Goal: Complete application form

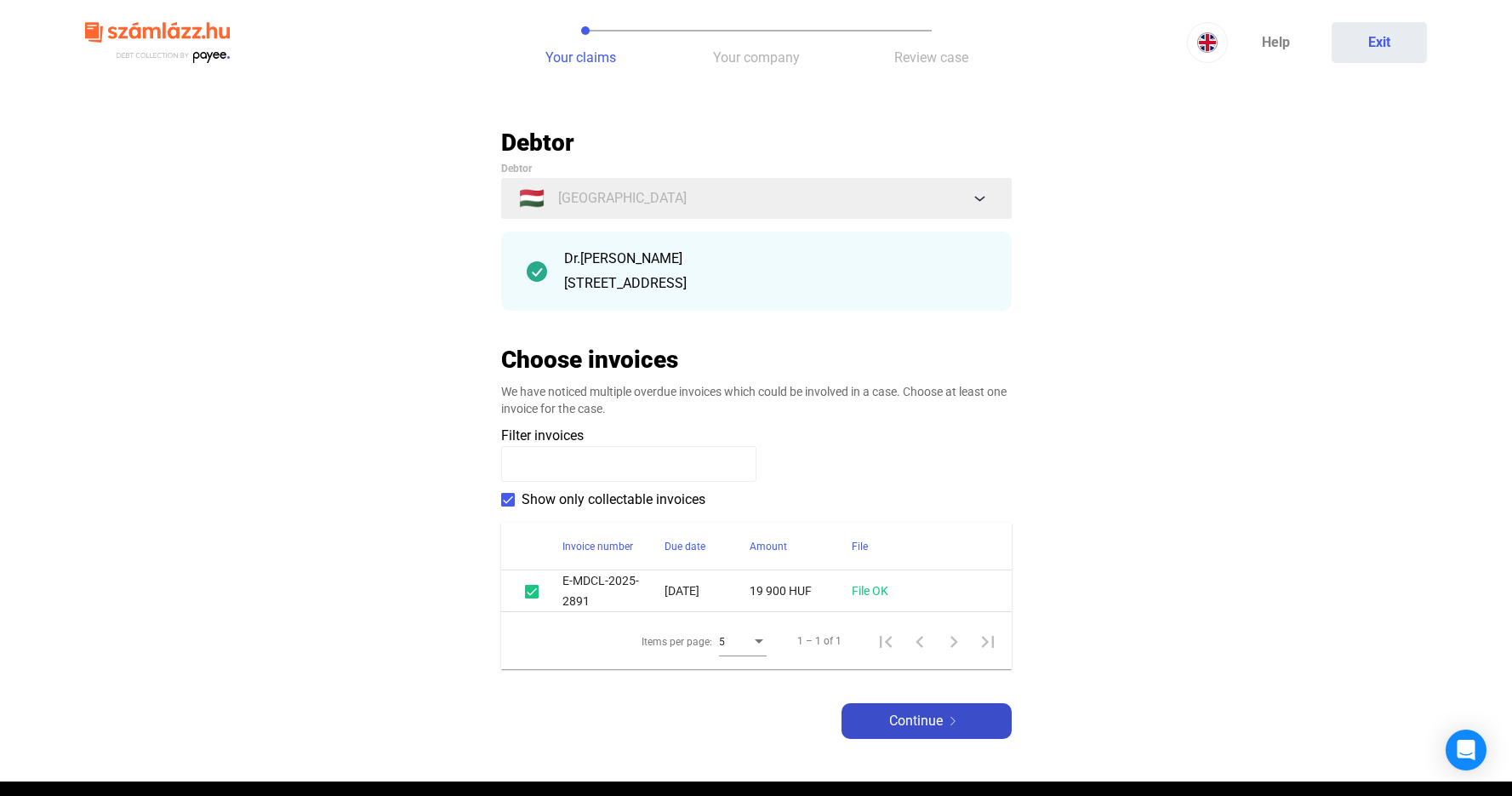
click at [890, 717] on span "Continue" at bounding box center [916, 721] width 54 height 21
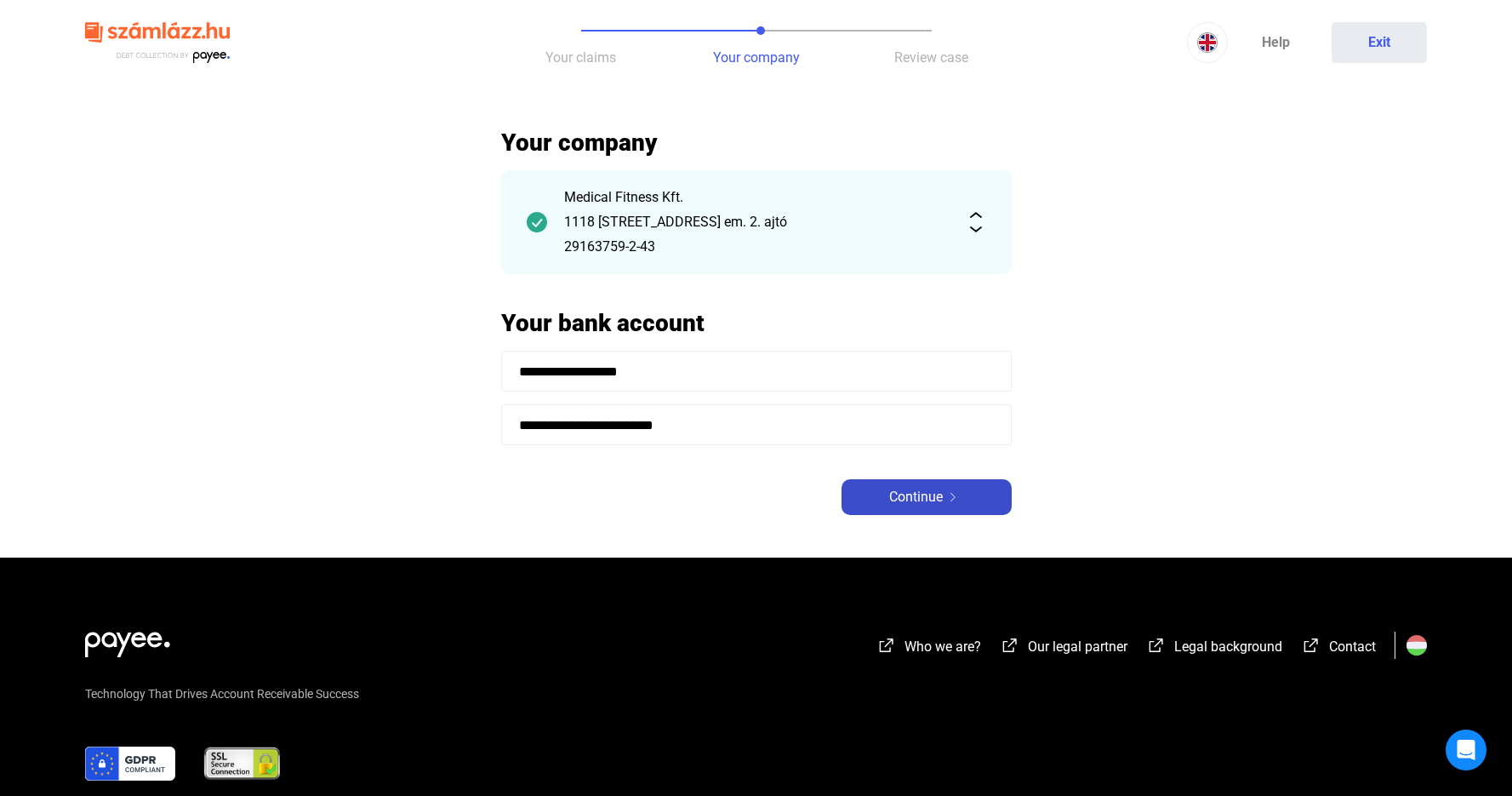
click at [920, 494] on span "Continue" at bounding box center [916, 497] width 54 height 21
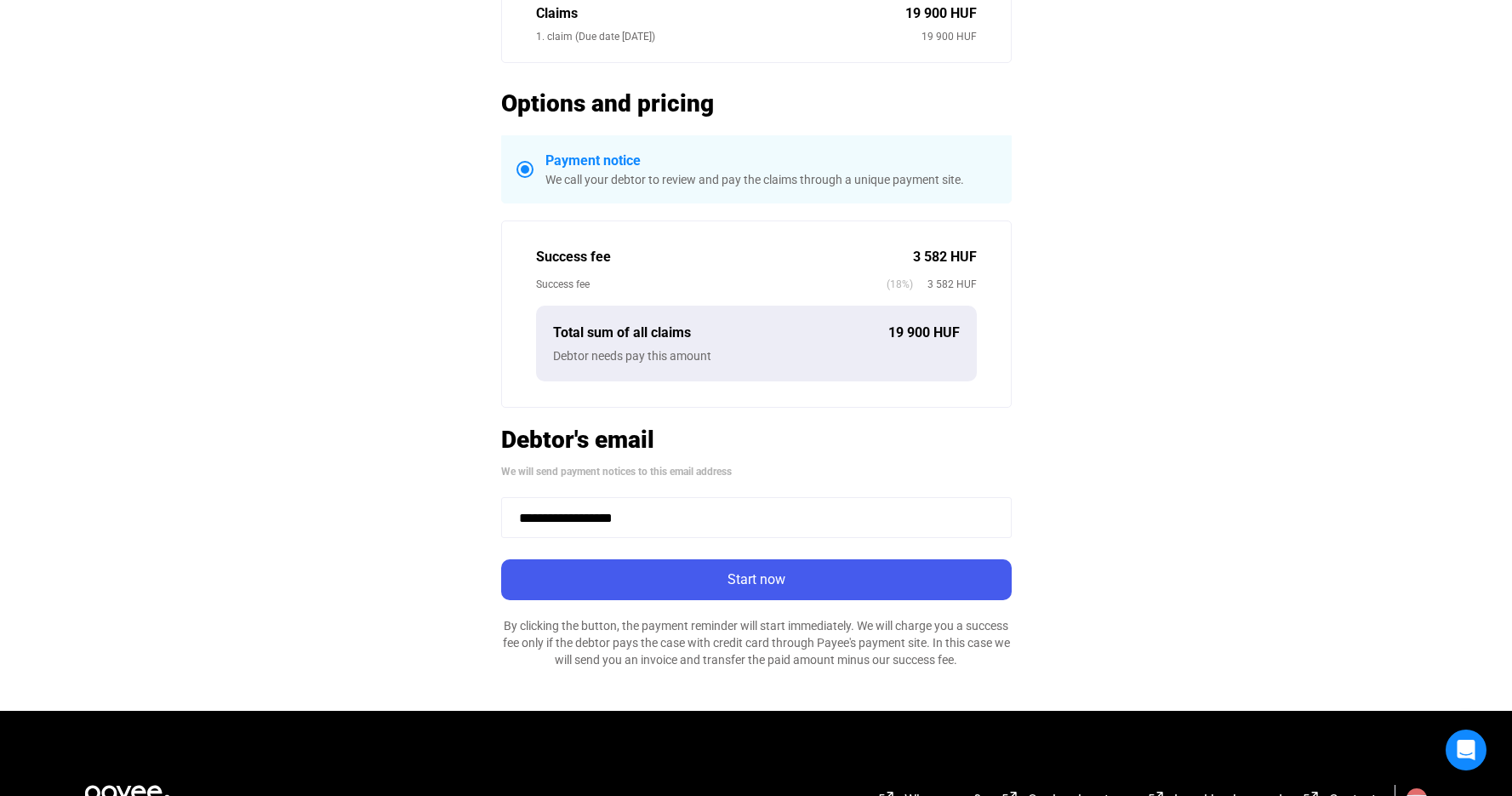
scroll to position [272, 0]
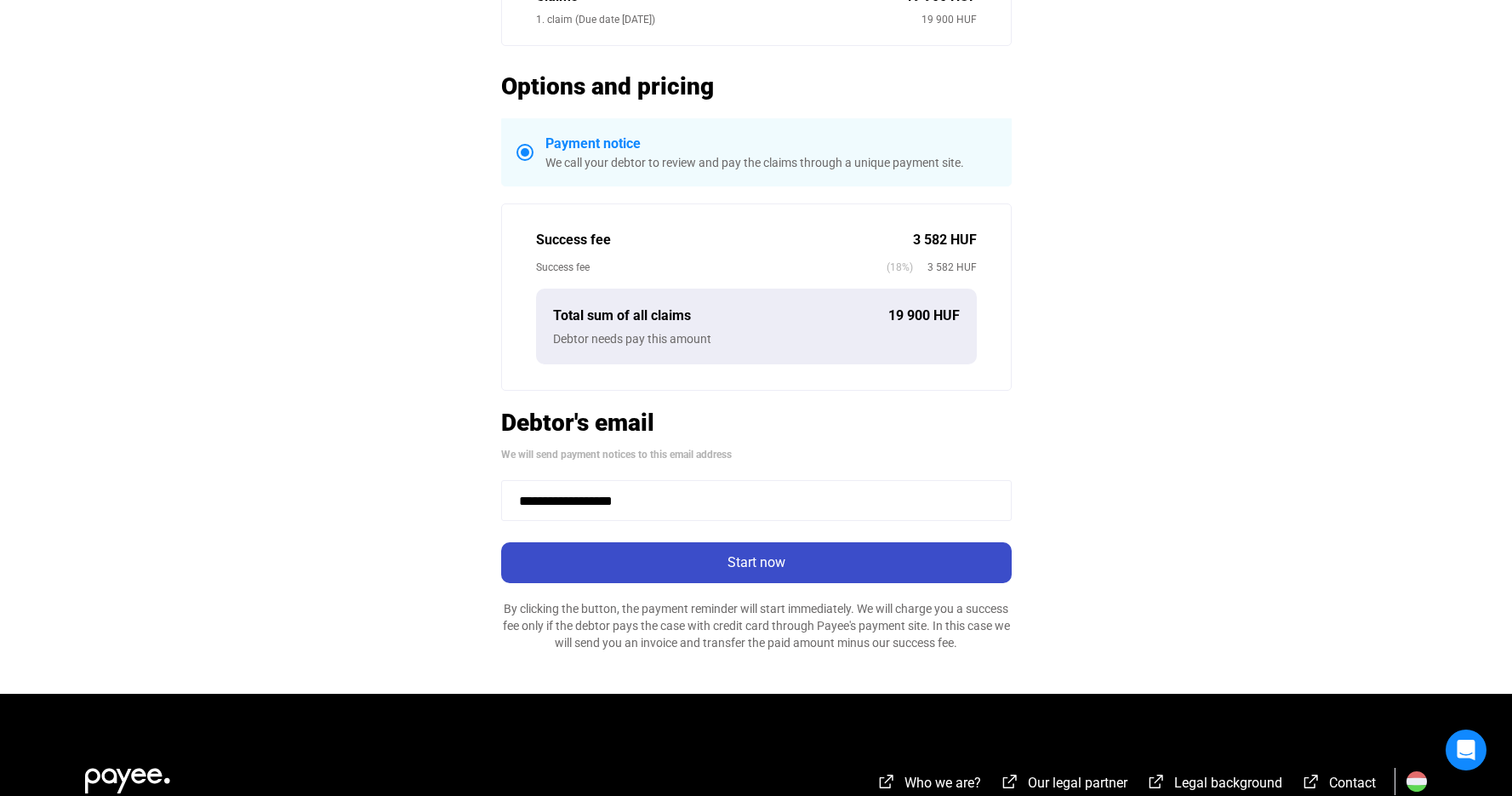
click at [769, 565] on div "Start now" at bounding box center [756, 563] width 500 height 21
